Goal: Information Seeking & Learning: Learn about a topic

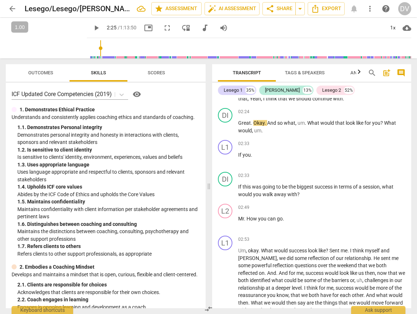
scroll to position [438, 0]
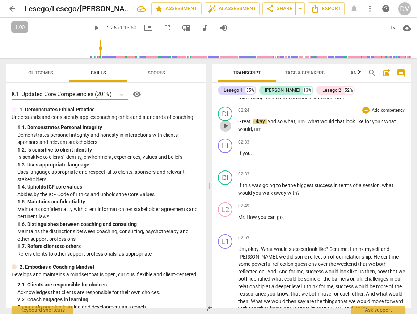
click at [226, 127] on span "play_arrow" at bounding box center [225, 125] width 9 height 9
click at [278, 126] on p "Great . Okay . And so what , um . What would that look like for you ? What woul…" at bounding box center [321, 125] width 167 height 15
type input "152"
drag, startPoint x: 261, startPoint y: 152, endPoint x: 228, endPoint y: 152, distance: 32.2
click at [228, 152] on div "L1 play_arrow pause 02:33 + Add competency keyboard_arrow_right If you ." at bounding box center [311, 151] width 199 height 32
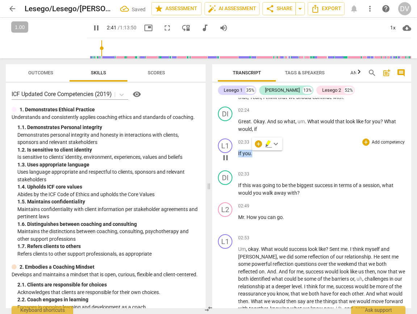
type input "162"
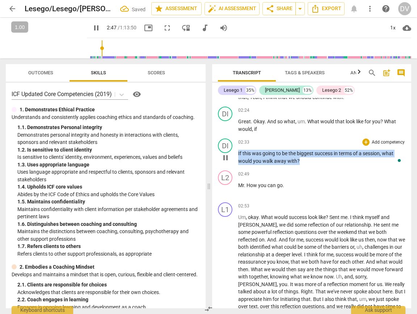
drag, startPoint x: 301, startPoint y: 161, endPoint x: 234, endPoint y: 151, distance: 67.3
click at [234, 151] on div "DI play_arrow pause 02:33 + Add competency keyboard_arrow_right If this was goi…" at bounding box center [311, 151] width 199 height 32
type input "168"
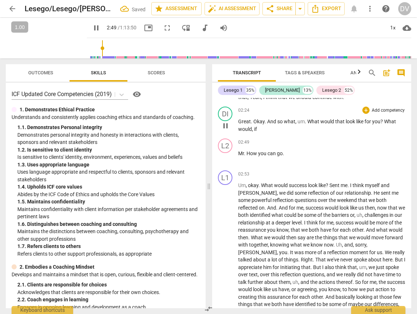
click at [266, 127] on p "Great . Okay . And so what , um . What would that look like for you ? What woul…" at bounding box center [321, 125] width 167 height 15
type input "170"
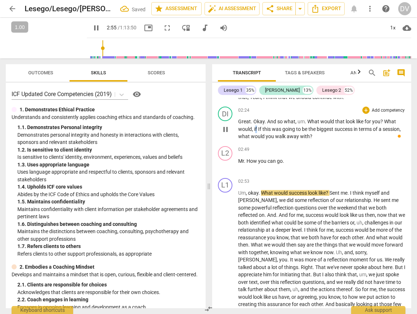
click at [255, 128] on span "if If this was going to be the biggest success in terms of a session, what woul…" at bounding box center [319, 132] width 163 height 13
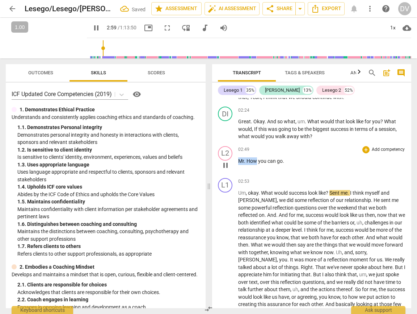
drag, startPoint x: 257, startPoint y: 160, endPoint x: 238, endPoint y: 160, distance: 18.8
click at [238, 160] on p "Mr . How you can go ." at bounding box center [321, 161] width 167 height 8
type input "181"
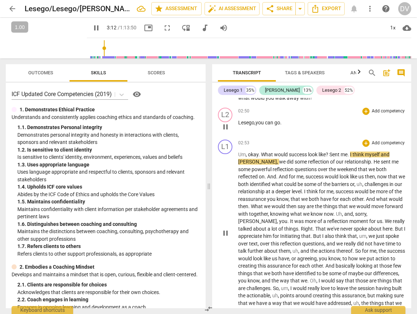
scroll to position [479, 0]
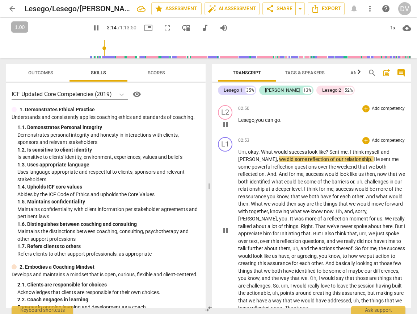
click at [239, 161] on span "[PERSON_NAME]" at bounding box center [257, 159] width 39 height 6
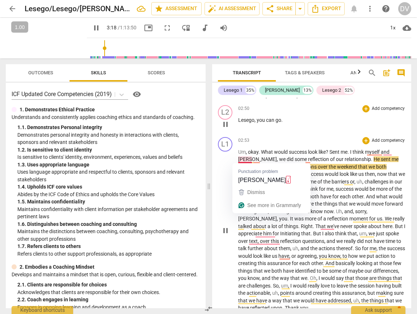
click at [277, 160] on span "," at bounding box center [278, 159] width 2 height 6
type input "199"
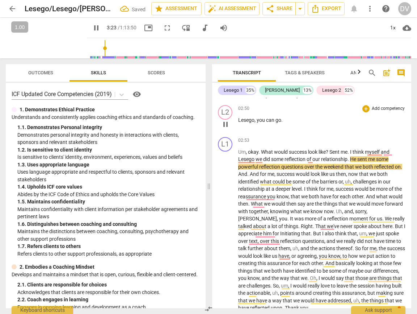
click at [314, 124] on div "02:50 + Add competency keyboard_arrow_right Lesego , you can go ." at bounding box center [321, 118] width 167 height 26
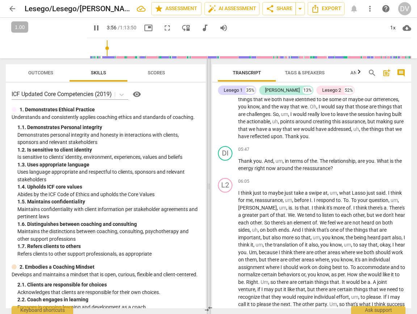
scroll to position [663, 0]
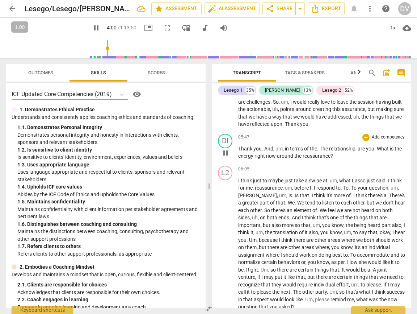
click at [246, 150] on span "Thank" at bounding box center [245, 149] width 15 height 6
click at [281, 151] on p "Thank you . And , um , in terms of the . The relationship , are you . What is t…" at bounding box center [321, 152] width 167 height 15
click at [225, 155] on span "pause" at bounding box center [225, 152] width 9 height 9
click at [226, 154] on span "play_arrow" at bounding box center [225, 152] width 9 height 9
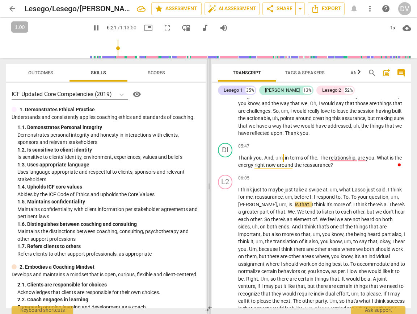
scroll to position [655, 0]
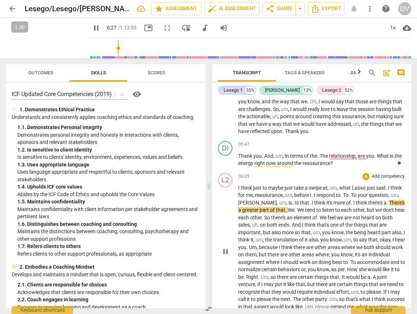
click at [365, 187] on span "Lasso" at bounding box center [359, 188] width 15 height 6
type input "388"
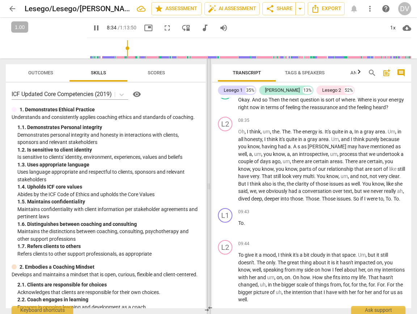
scroll to position [981, 0]
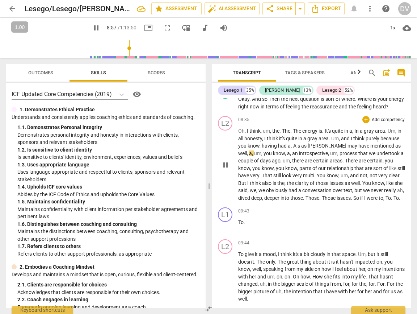
click at [317, 148] on span "[PERSON_NAME]" at bounding box center [328, 146] width 40 height 6
type input "538"
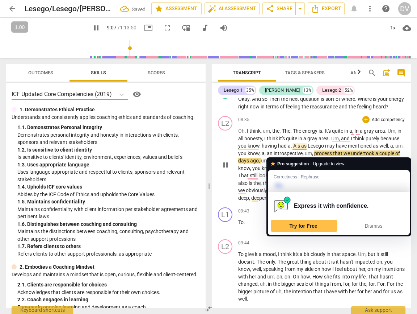
click at [298, 148] on span "s" at bounding box center [300, 146] width 4 height 6
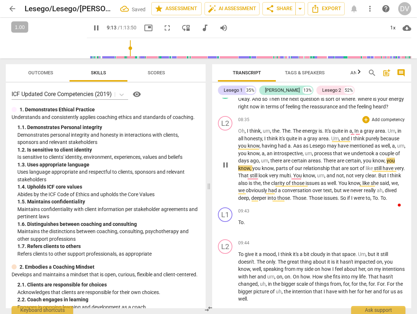
click at [292, 148] on span "." at bounding box center [292, 146] width 3 height 6
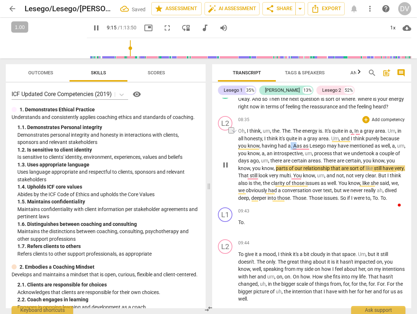
drag, startPoint x: 296, startPoint y: 154, endPoint x: 290, endPoint y: 153, distance: 5.9
click at [290, 153] on p "Oh , I think , um , the . The . The energy is . It's quite in a , In a gray are…" at bounding box center [321, 164] width 167 height 74
click at [330, 232] on div "09:43 + Add competency keyboard_arrow_right To ." at bounding box center [321, 220] width 167 height 26
click at [295, 148] on span "a" at bounding box center [294, 146] width 4 height 6
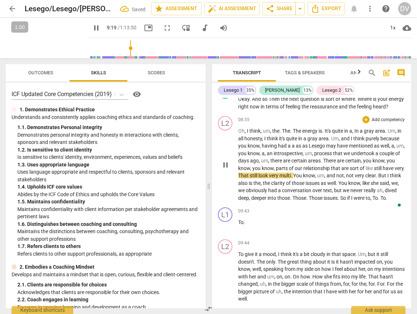
type input "560"
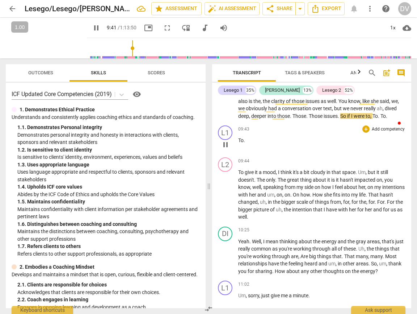
scroll to position [1064, 0]
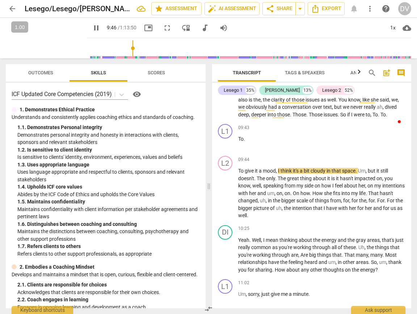
click at [265, 118] on p "Oh , I think , um , the . The . The energy is . It's quite in a , In a gray are…" at bounding box center [321, 81] width 167 height 74
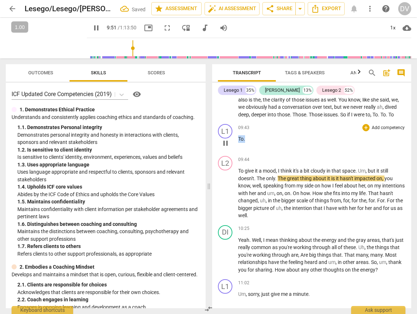
drag, startPoint x: 250, startPoint y: 151, endPoint x: 235, endPoint y: 152, distance: 15.6
click at [235, 152] on div "L1 play_arrow pause 09:43 + Add competency keyboard_arrow_right To ." at bounding box center [311, 137] width 199 height 32
type input "592"
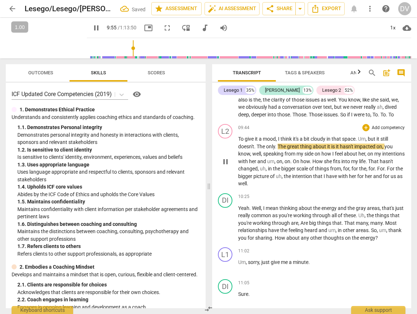
type input "595"
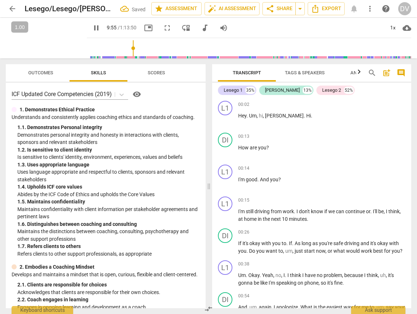
scroll to position [1064, 0]
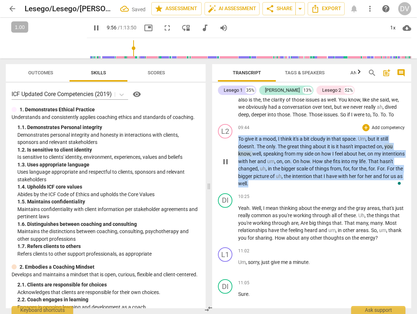
click at [235, 151] on div "L2 play_arrow pause 09:44 + Add competency keyboard_arrow_right To give it a mo…" at bounding box center [311, 155] width 199 height 69
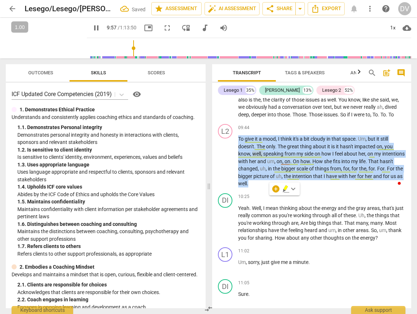
type input "598"
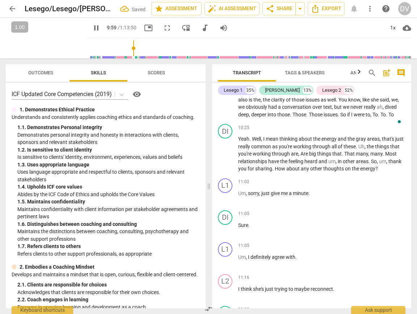
type input "600"
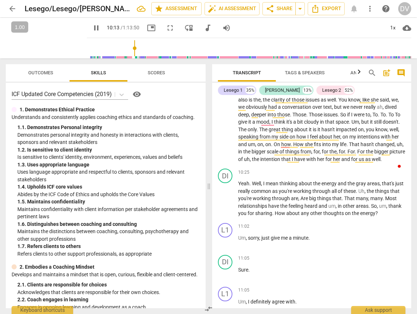
click at [92, 24] on span "pause" at bounding box center [96, 28] width 9 height 9
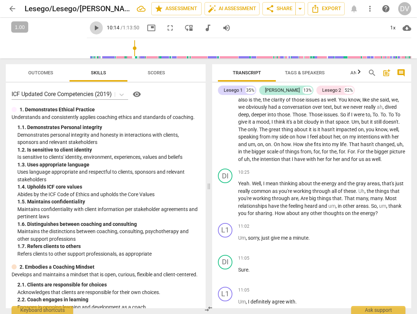
click at [92, 25] on span "play_arrow" at bounding box center [96, 28] width 9 height 9
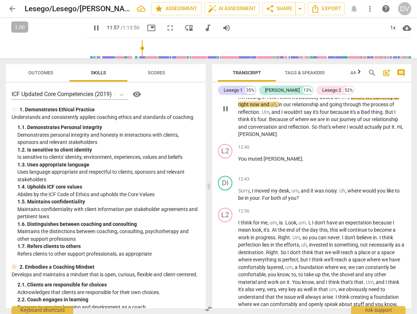
scroll to position [1538, 0]
click at [392, 28] on div "1x" at bounding box center [393, 28] width 14 height 12
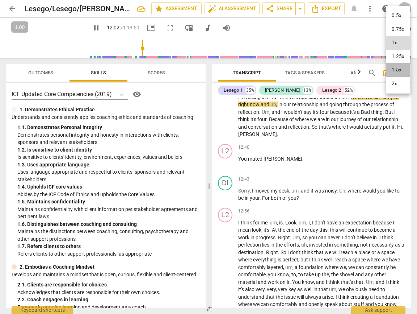
click at [397, 69] on li "1.5x" at bounding box center [398, 70] width 24 height 14
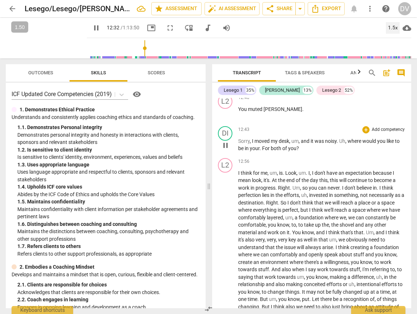
scroll to position [1570, 0]
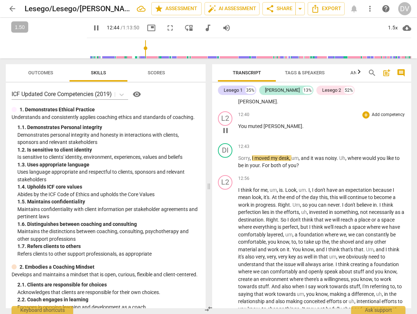
click at [247, 129] on span "You" at bounding box center [243, 126] width 10 height 6
type input "766"
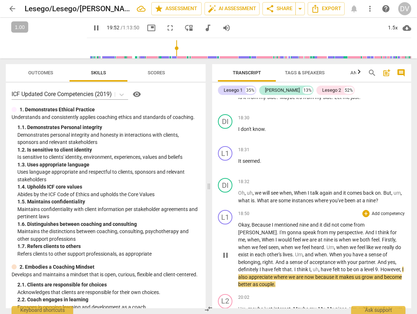
scroll to position [2190, 0]
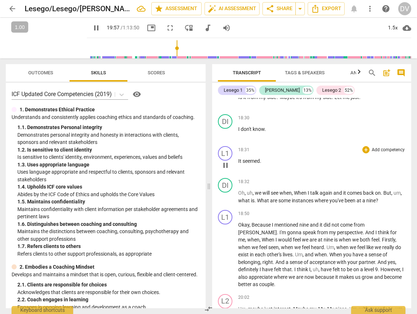
click at [248, 172] on div "18:31 + Add competency keyboard_arrow_right It seemed ." at bounding box center [321, 159] width 167 height 26
click at [248, 164] on span "seemed" at bounding box center [251, 161] width 17 height 6
click at [249, 133] on p "I don't know ." at bounding box center [321, 129] width 167 height 8
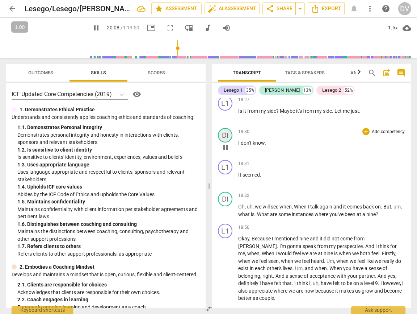
scroll to position [2177, 0]
drag, startPoint x: 171, startPoint y: 47, endPoint x: 164, endPoint y: 46, distance: 7.8
click at [164, 46] on input "range" at bounding box center [251, 48] width 322 height 23
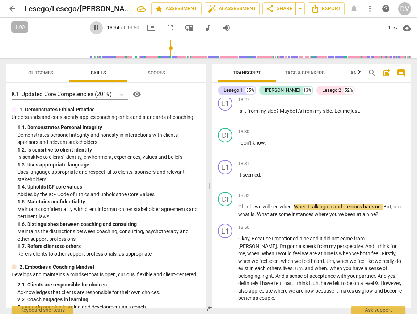
click at [92, 26] on span "pause" at bounding box center [96, 28] width 9 height 9
type input "1115"
drag, startPoint x: 275, startPoint y: 190, endPoint x: 237, endPoint y: 189, distance: 38.0
click at [237, 189] on div "L1 play_arrow pause 18:31 + Add competency keyboard_arrow_right It seemed ." at bounding box center [311, 173] width 199 height 32
click at [239, 209] on span "Oh" at bounding box center [241, 206] width 7 height 6
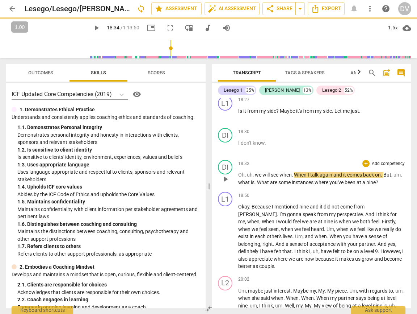
scroll to position [2145, 0]
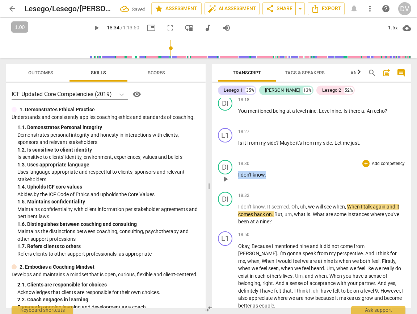
drag, startPoint x: 270, startPoint y: 189, endPoint x: 230, endPoint y: 188, distance: 39.5
click at [230, 188] on div "DI play_arrow pause 18:30 + Add competency keyboard_arrow_right I don't know ." at bounding box center [311, 173] width 199 height 32
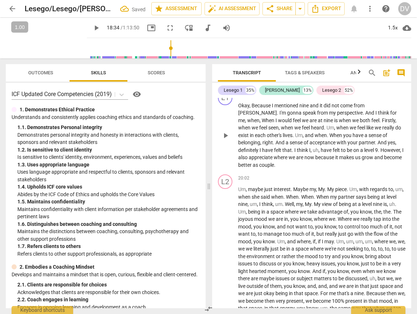
scroll to position [2254, 0]
click at [242, 192] on span "Um" at bounding box center [242, 189] width 8 height 6
drag, startPoint x: 165, startPoint y: 49, endPoint x: 171, endPoint y: 49, distance: 5.4
click at [171, 49] on input "range" at bounding box center [251, 48] width 322 height 23
click at [92, 27] on span "play_arrow" at bounding box center [96, 28] width 9 height 9
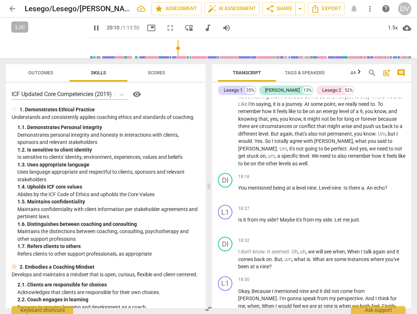
scroll to position [2029, 0]
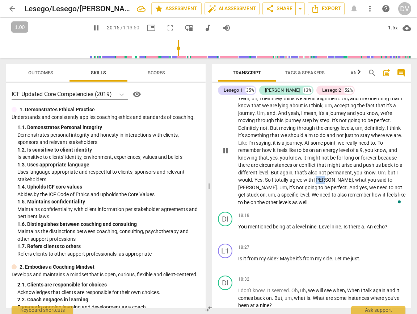
drag, startPoint x: 323, startPoint y: 194, endPoint x: 316, endPoint y: 195, distance: 7.3
click at [316, 182] on span "[PERSON_NAME]" at bounding box center [333, 180] width 39 height 6
type input "1216"
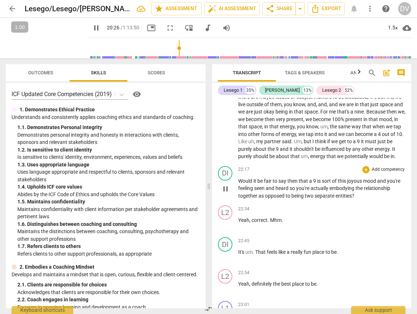
scroll to position [2452, 0]
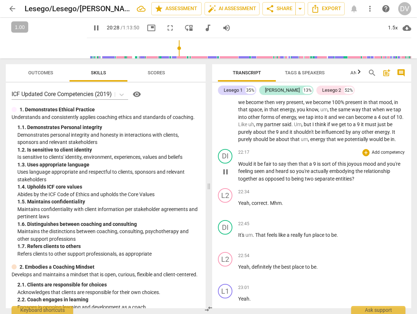
click at [239, 167] on span "Would" at bounding box center [245, 164] width 15 height 6
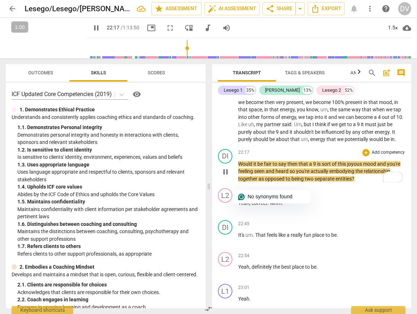
click at [245, 167] on span "Would" at bounding box center [245, 164] width 15 height 6
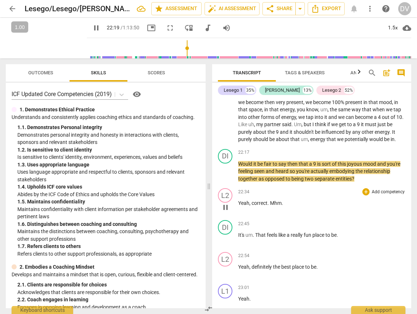
click at [404, 217] on div "L2 play_arrow pause 22:34 + Add competency keyboard_arrow_right Yeah , correct …" at bounding box center [311, 201] width 199 height 32
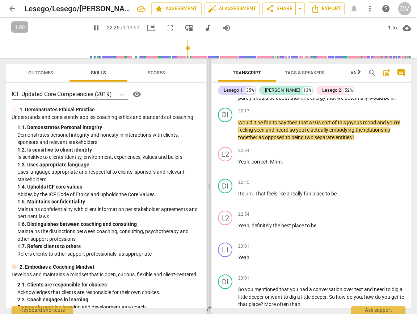
scroll to position [2496, 0]
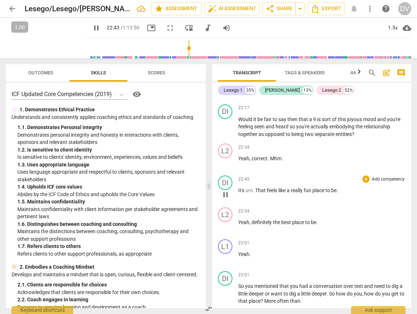
click at [239, 193] on span "It's" at bounding box center [241, 190] width 7 height 6
type input "1365"
click at [284, 162] on p "Yeah , correct . Mhm ." at bounding box center [321, 159] width 167 height 8
type input "1374"
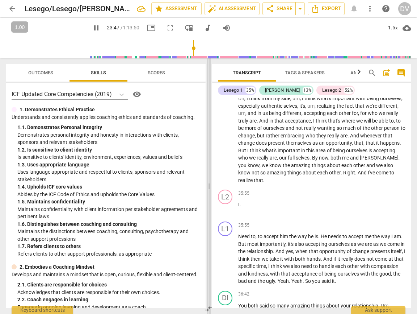
scroll to position [3646, 0]
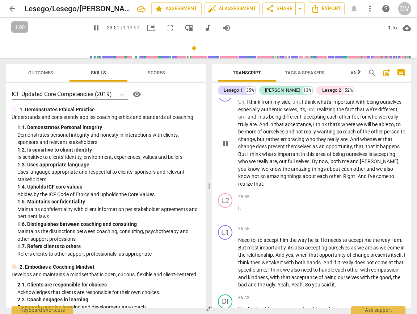
click at [254, 186] on span "realize" at bounding box center [246, 184] width 16 height 6
type input "1431"
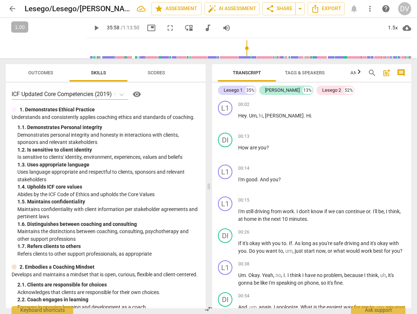
scroll to position [3647, 0]
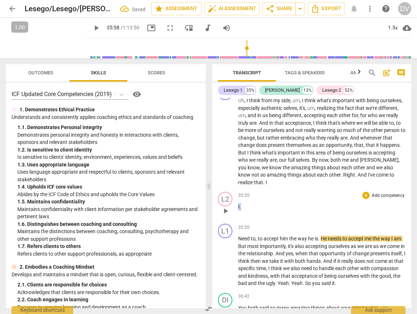
drag, startPoint x: 257, startPoint y: 241, endPoint x: 232, endPoint y: 241, distance: 25.7
click at [232, 221] on div "L2 play_arrow pause 35:55 + Add competency keyboard_arrow_right I ." at bounding box center [311, 205] width 199 height 32
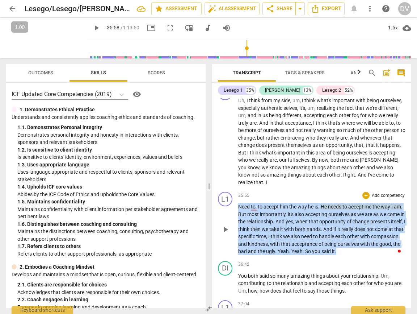
drag, startPoint x: 402, startPoint y: 288, endPoint x: 235, endPoint y: 244, distance: 172.0
click at [235, 244] on div "L1 play_arrow pause 35:55 + Add competency keyboard_arrow_right Need to , to ac…" at bounding box center [311, 223] width 199 height 69
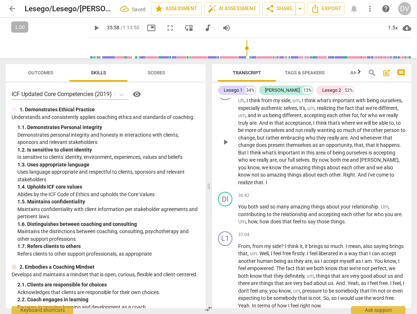
click at [297, 186] on p "Uh , I think from my side , um , I think what's important with being ourselves …" at bounding box center [321, 141] width 167 height 89
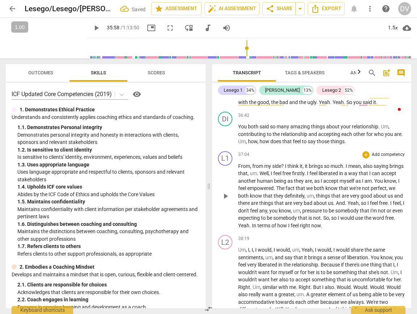
scroll to position [3774, 0]
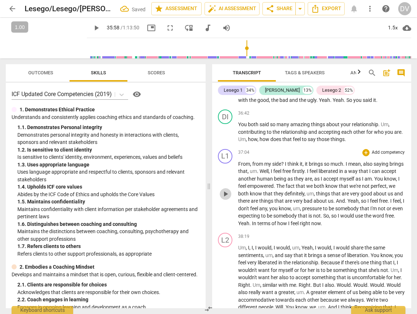
click at [227, 198] on span "play_arrow" at bounding box center [225, 193] width 9 height 9
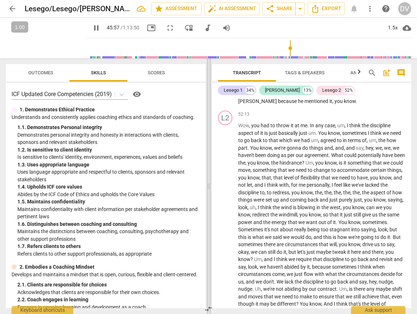
scroll to position [5355, 0]
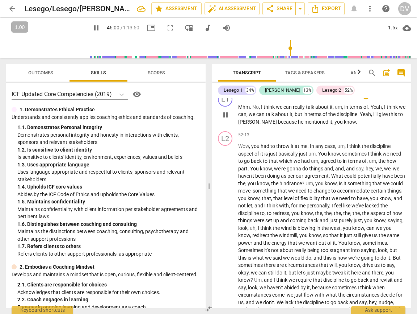
click at [262, 125] on span "[PERSON_NAME]" at bounding box center [258, 122] width 40 height 6
type input "2761"
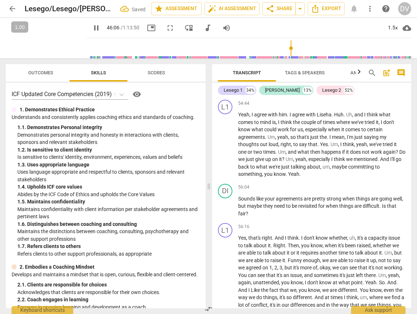
scroll to position [5597, 0]
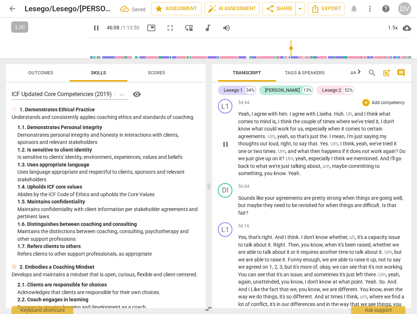
click at [332, 117] on span "." at bounding box center [333, 114] width 3 height 6
type input "2770"
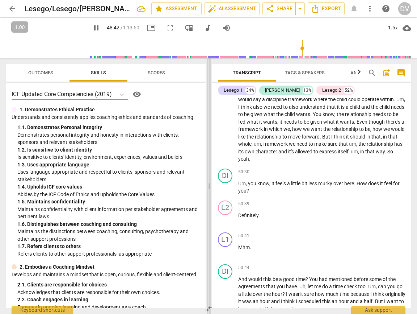
scroll to position [4911, 0]
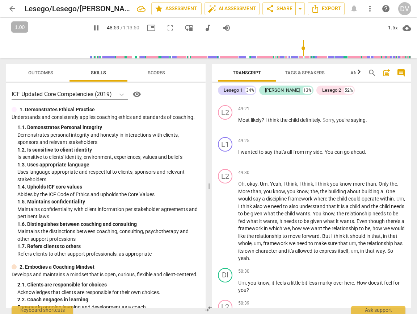
click at [298, 59] on span "enjoyed" at bounding box center [289, 56] width 18 height 6
type input "2941"
click at [298, 59] on span "enjured" at bounding box center [289, 56] width 18 height 6
type input "2960"
type input "2961"
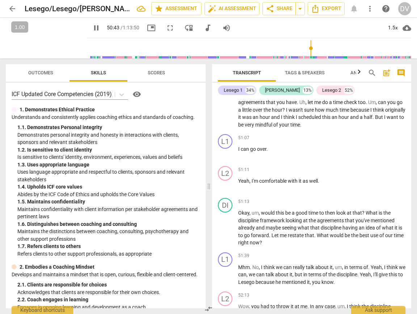
scroll to position [5195, 0]
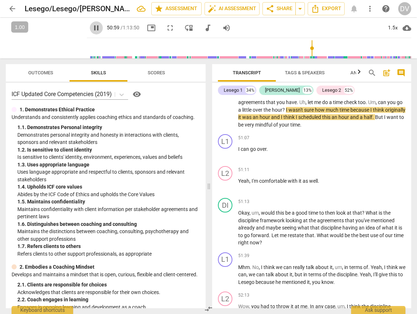
click at [92, 26] on span "pause" at bounding box center [96, 28] width 9 height 9
type input "3060"
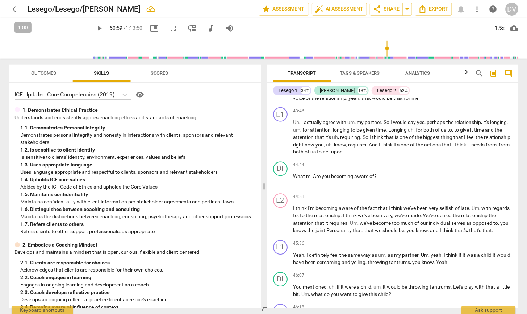
scroll to position [3725, 0]
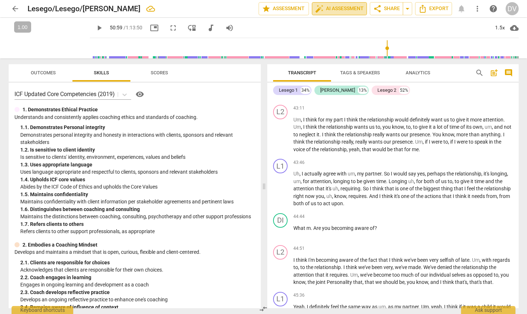
click at [352, 12] on span "auto_fix_high AI Assessment" at bounding box center [339, 8] width 49 height 9
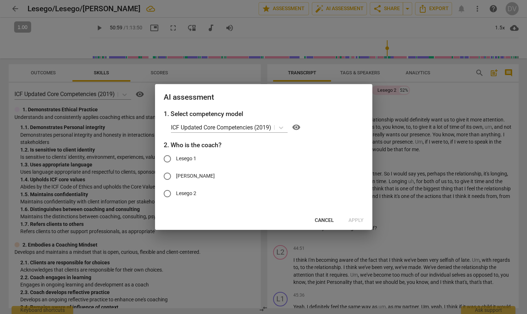
click at [168, 174] on input "[PERSON_NAME]" at bounding box center [167, 175] width 17 height 17
radio input "true"
click at [352, 218] on span "Apply" at bounding box center [355, 220] width 15 height 7
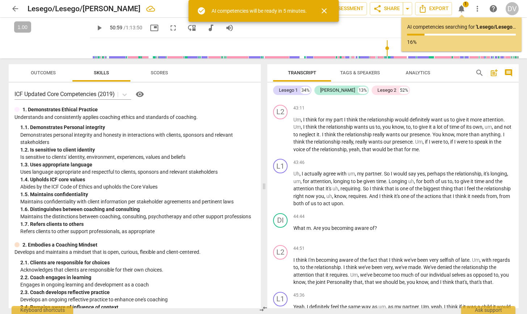
type input "3060"
